Goal: Use online tool/utility: Utilize a website feature to perform a specific function

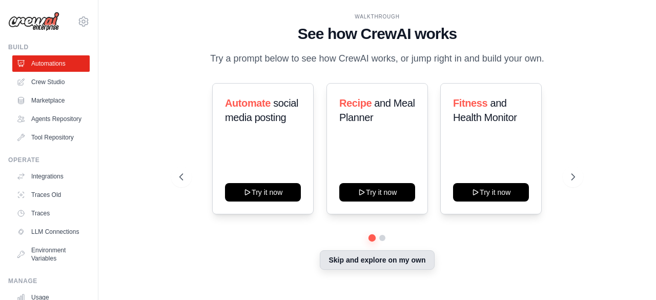
click at [381, 264] on button "Skip and explore on my own" at bounding box center [377, 259] width 114 height 19
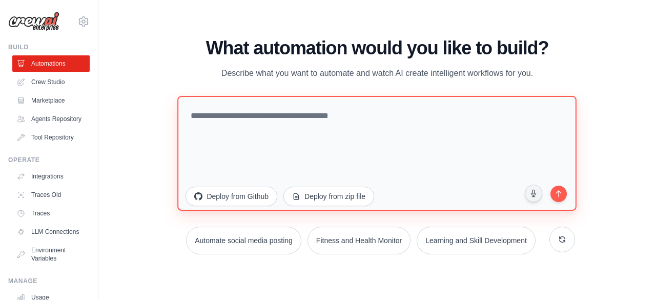
click at [302, 116] on textarea at bounding box center [377, 152] width 399 height 115
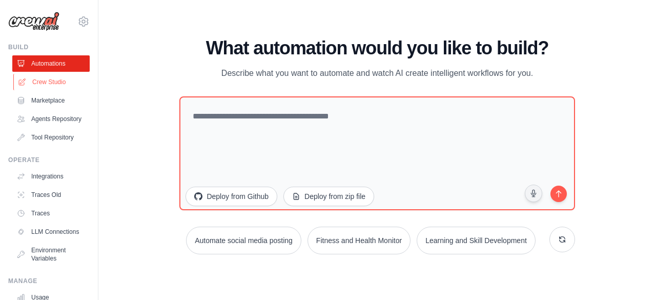
click at [61, 87] on link "Crew Studio" at bounding box center [51, 82] width 77 height 16
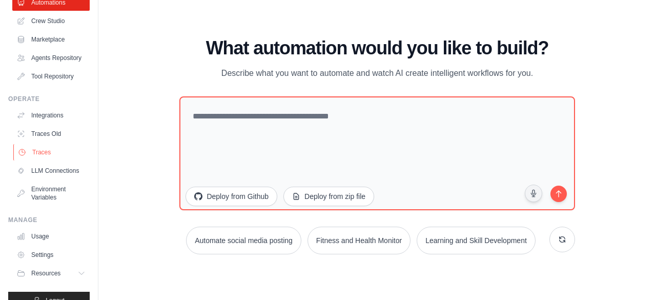
scroll to position [76, 0]
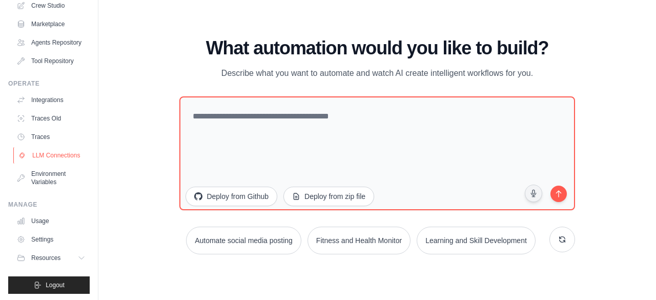
click at [35, 163] on link "LLM Connections" at bounding box center [51, 155] width 77 height 16
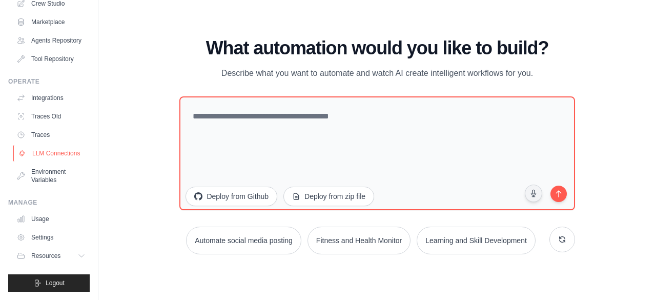
scroll to position [0, 0]
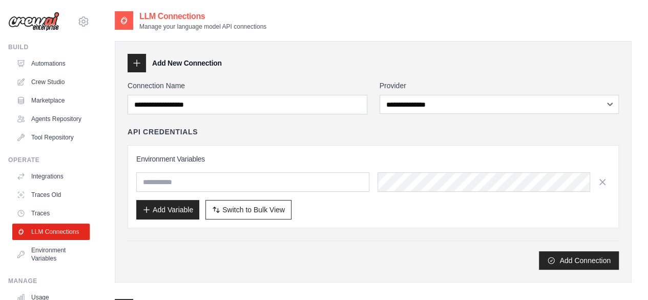
scroll to position [94, 0]
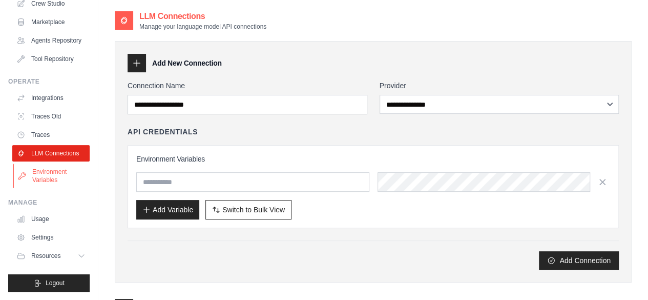
click at [44, 175] on link "Environment Variables" at bounding box center [51, 175] width 77 height 25
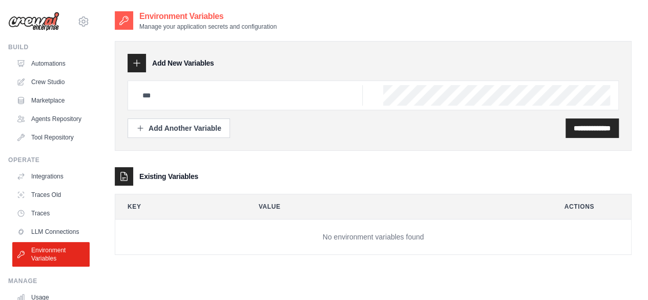
click at [31, 24] on img at bounding box center [33, 21] width 51 height 19
click at [47, 24] on img at bounding box center [33, 21] width 51 height 19
click at [34, 24] on img at bounding box center [33, 21] width 51 height 19
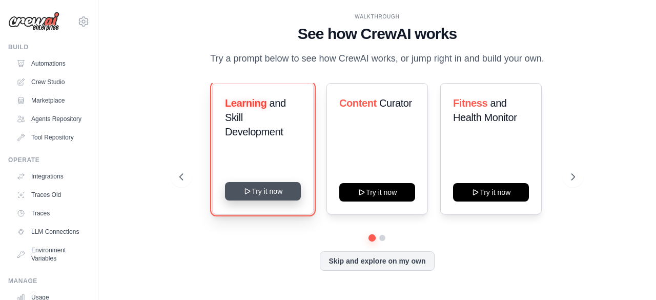
click at [261, 193] on button "Try it now" at bounding box center [263, 191] width 76 height 18
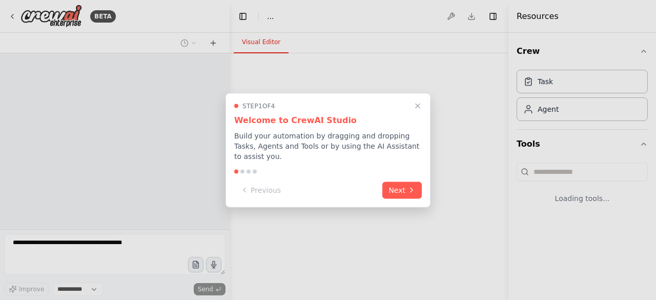
select select "****"
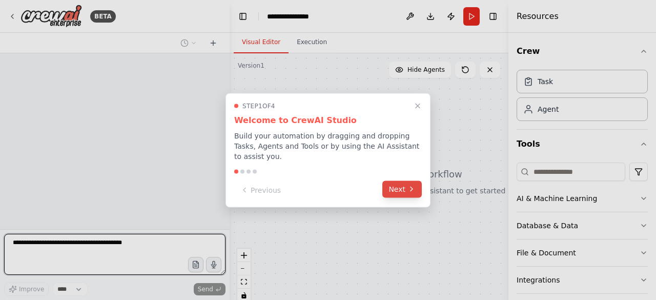
scroll to position [2, 0]
click at [400, 188] on button "Next" at bounding box center [401, 188] width 39 height 17
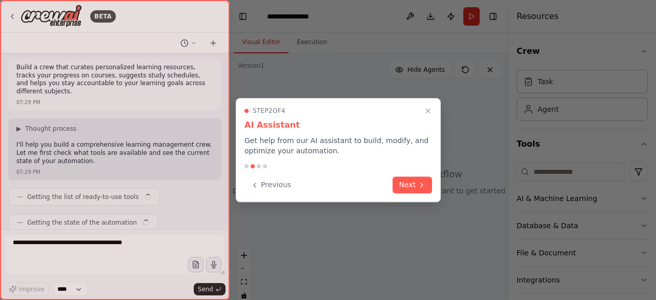
click at [400, 188] on button "Next" at bounding box center [412, 184] width 39 height 17
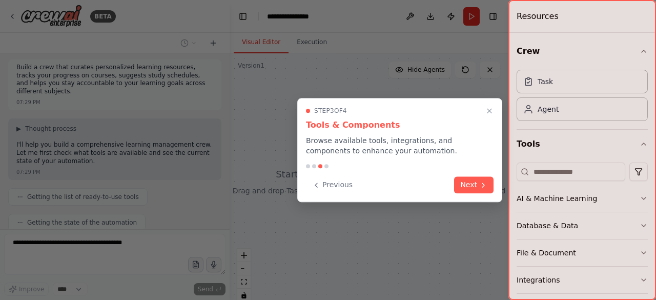
scroll to position [54, 0]
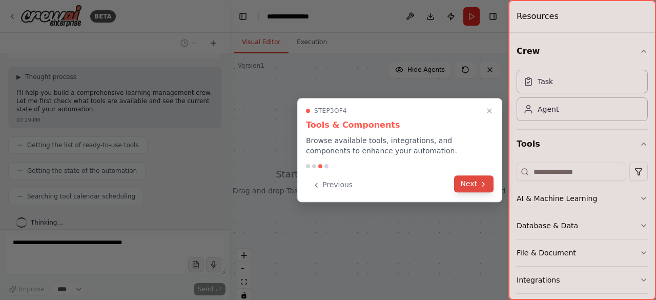
click at [481, 180] on icon at bounding box center [483, 184] width 8 height 8
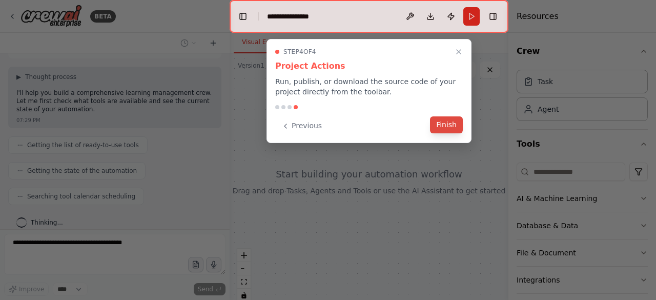
click at [446, 121] on button "Finish" at bounding box center [446, 124] width 33 height 17
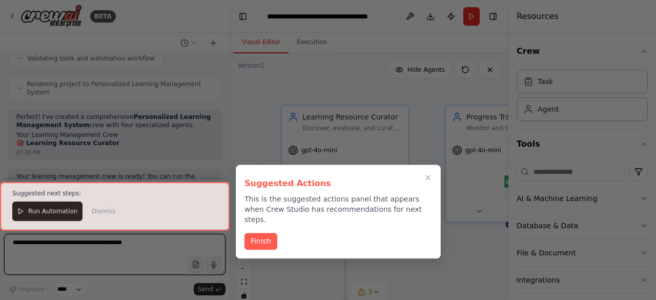
scroll to position [625, 0]
